Goal: Go to known website: Access a specific website the user already knows

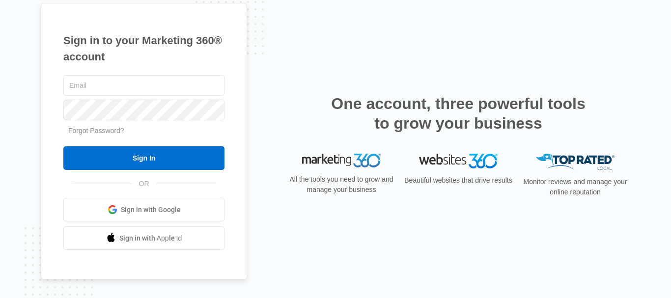
drag, startPoint x: 405, startPoint y: 41, endPoint x: 213, endPoint y: 124, distance: 208.9
click at [405, 41] on div "Sign in to your Marketing 360® account Forgot Password? Sign In OR" at bounding box center [336, 149] width 590 height 293
click at [100, 91] on input "text" at bounding box center [143, 85] width 161 height 21
paste input "[EMAIL_ADDRESS][DOMAIN_NAME]"
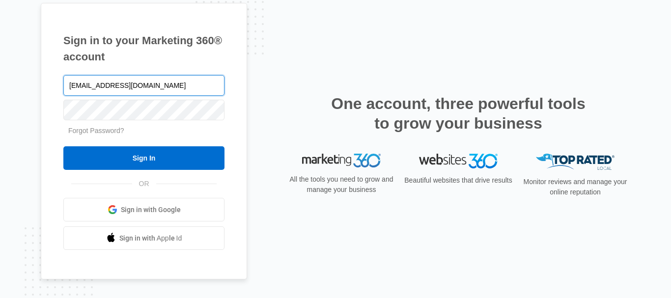
type input "[EMAIL_ADDRESS][DOMAIN_NAME]"
click at [412, 239] on div "Sign in to your Marketing 360® account [EMAIL_ADDRESS][DOMAIN_NAME] Forgot Pass…" at bounding box center [336, 149] width 590 height 293
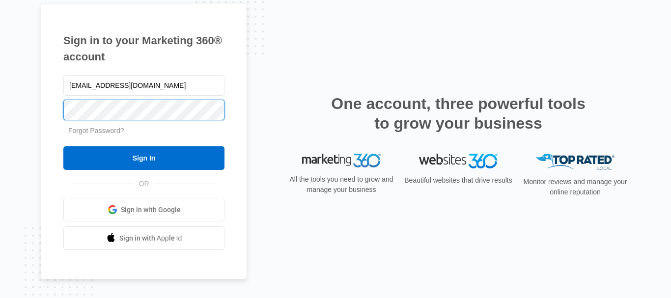
click at [3, 110] on div "Sign in to your Marketing 360® account [EMAIL_ADDRESS][DOMAIN_NAME] Forgot Pass…" at bounding box center [335, 149] width 671 height 298
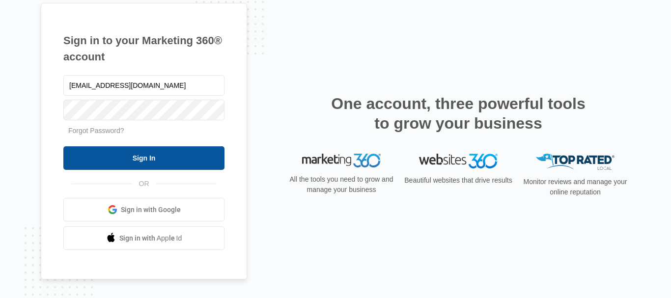
click at [135, 154] on input "Sign In" at bounding box center [143, 158] width 161 height 24
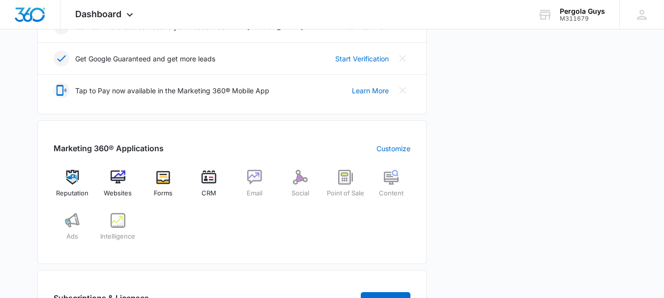
scroll to position [344, 0]
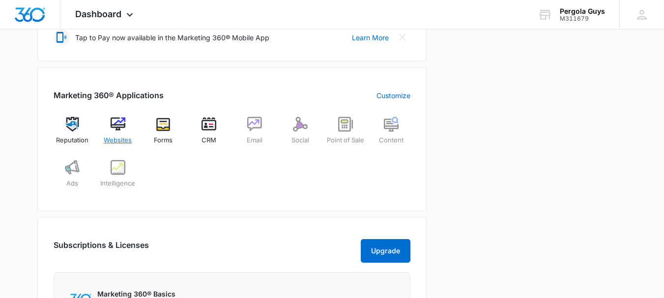
click at [124, 137] on span "Websites" at bounding box center [118, 141] width 28 height 10
